Goal: Transaction & Acquisition: Purchase product/service

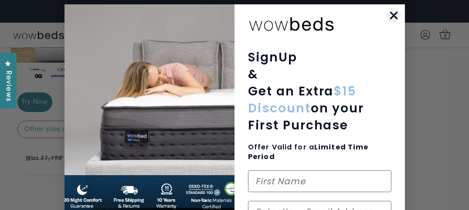
click at [388, 14] on circle "Close dialog" at bounding box center [393, 15] width 14 height 14
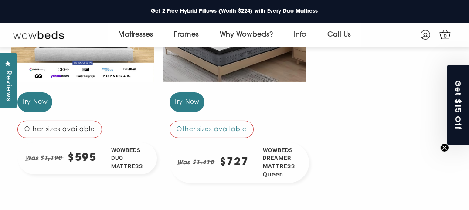
click at [102, 138] on div "Other sizes available" at bounding box center [59, 129] width 85 height 17
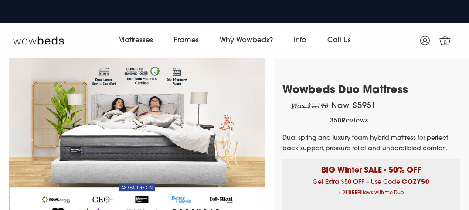
scroll to position [70, 0]
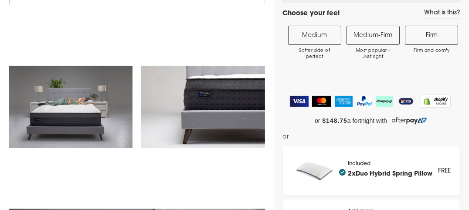
select select "Medium-Firm"
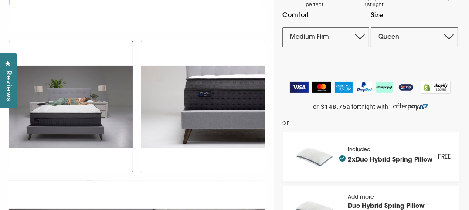
scroll to position [0, 0]
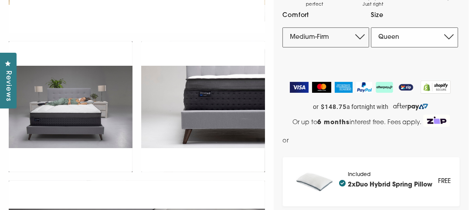
click at [419, 48] on select "Single King Single Double Queen King" at bounding box center [414, 37] width 87 height 20
select select "King Single"
click at [371, 48] on select "Single King Single Double Queen King" at bounding box center [414, 37] width 87 height 20
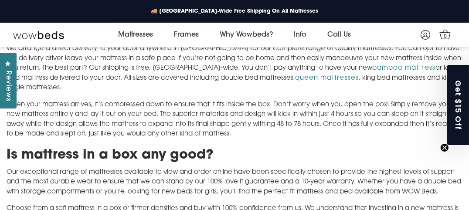
scroll to position [490, 0]
